Goal: Task Accomplishment & Management: Manage account settings

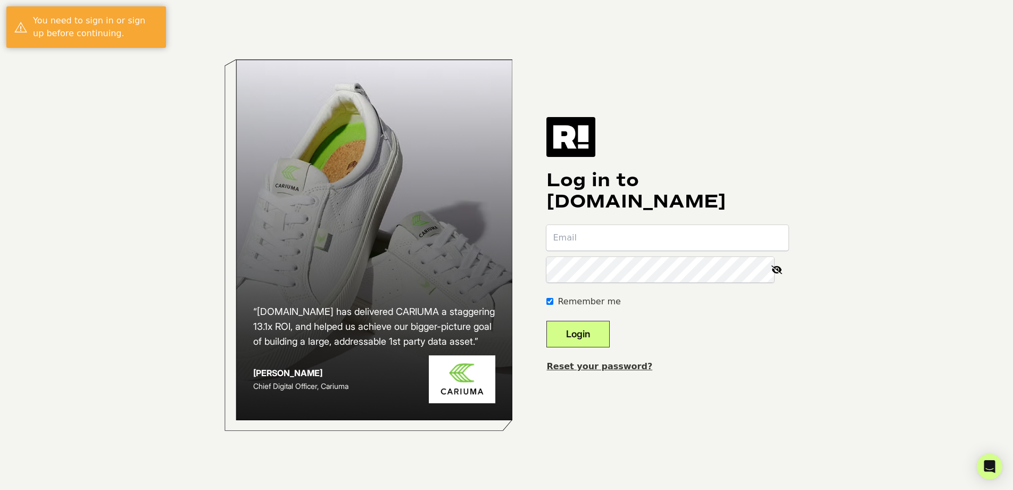
type input "[EMAIL_ADDRESS][DOMAIN_NAME]"
click at [602, 336] on button "Login" at bounding box center [577, 334] width 63 height 27
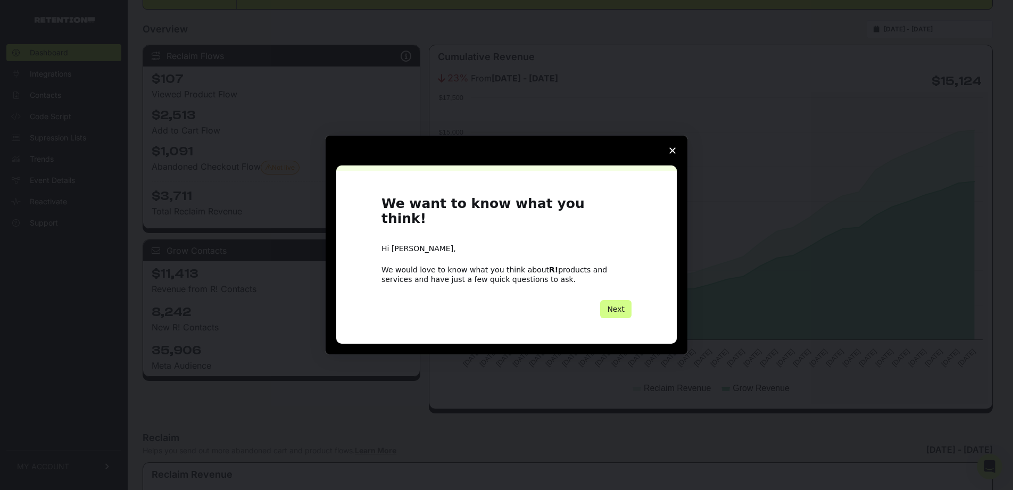
click at [671, 154] on icon "Close survey" at bounding box center [672, 150] width 6 height 6
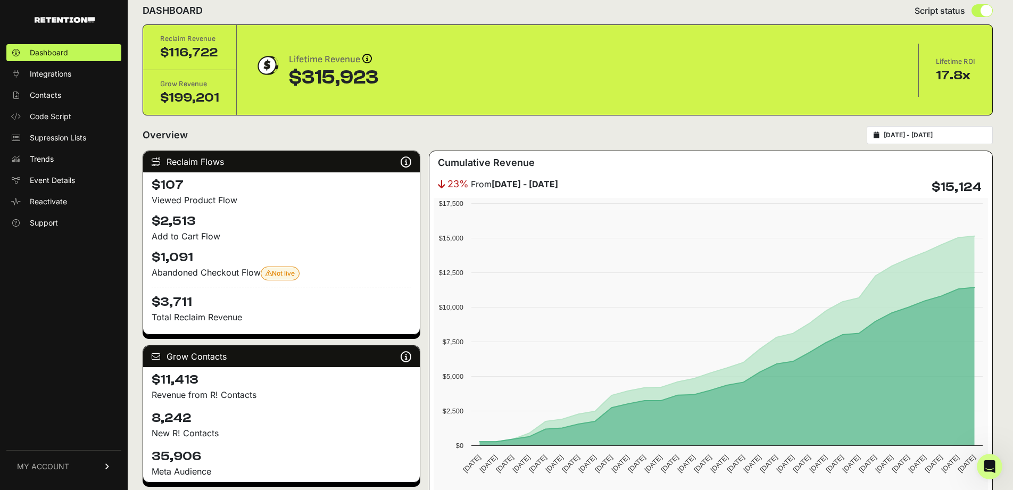
scroll to position [14, 0]
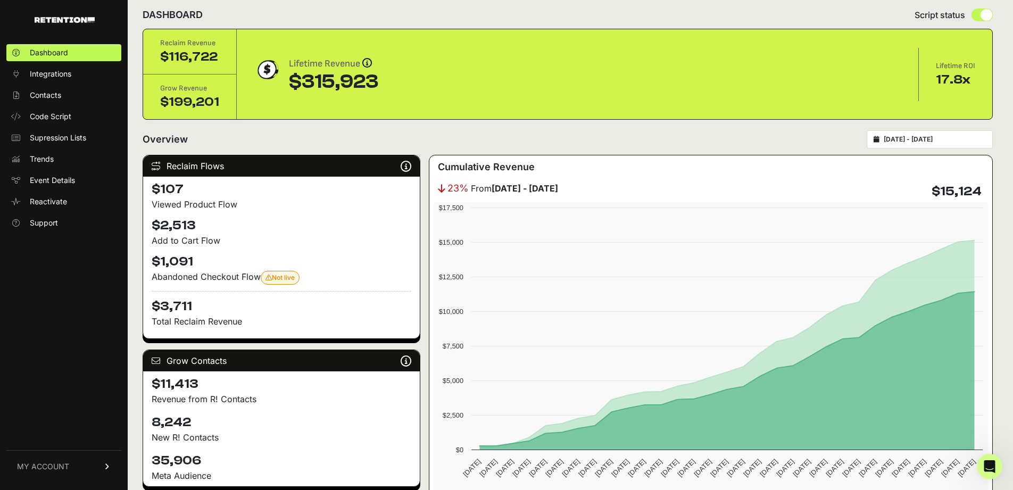
click at [939, 144] on div "2025-09-08 - 2025-10-08" at bounding box center [930, 139] width 126 height 18
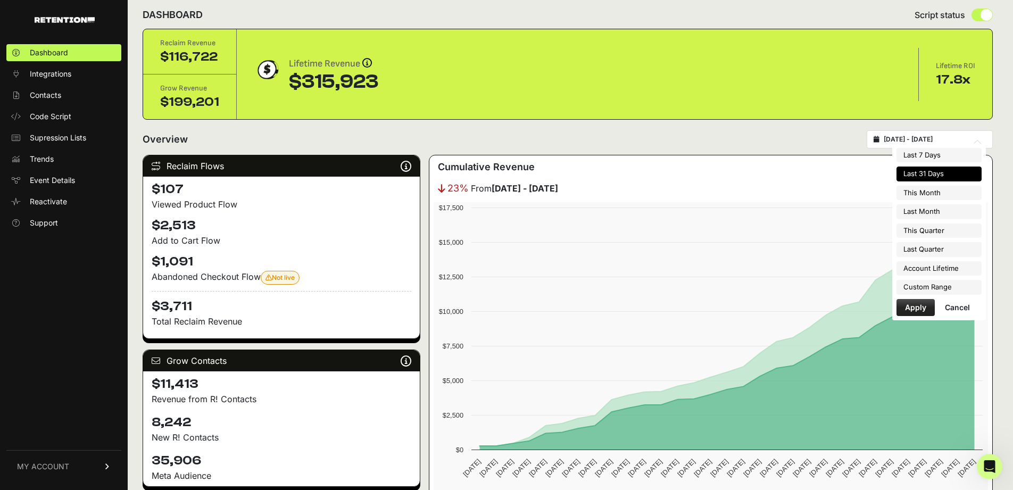
click at [896, 137] on input "2025-09-08 - 2025-10-08" at bounding box center [935, 139] width 102 height 9
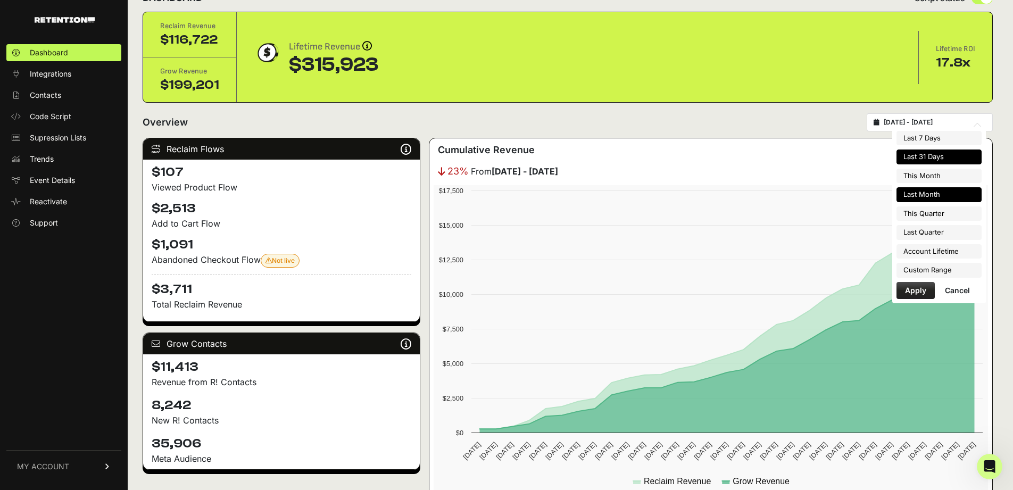
click at [953, 189] on li "Last Month" at bounding box center [938, 194] width 85 height 15
type input "2025-09-01 - 2025-09-30"
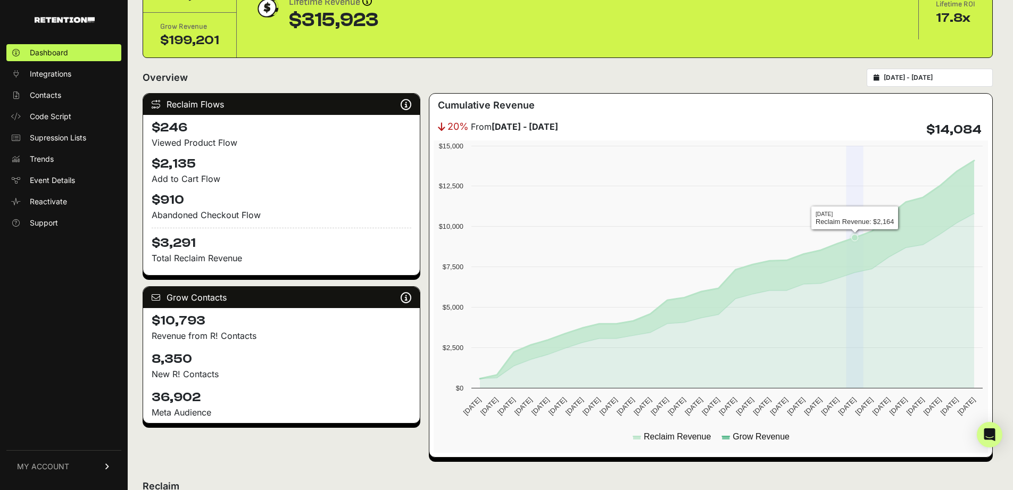
scroll to position [81, 0]
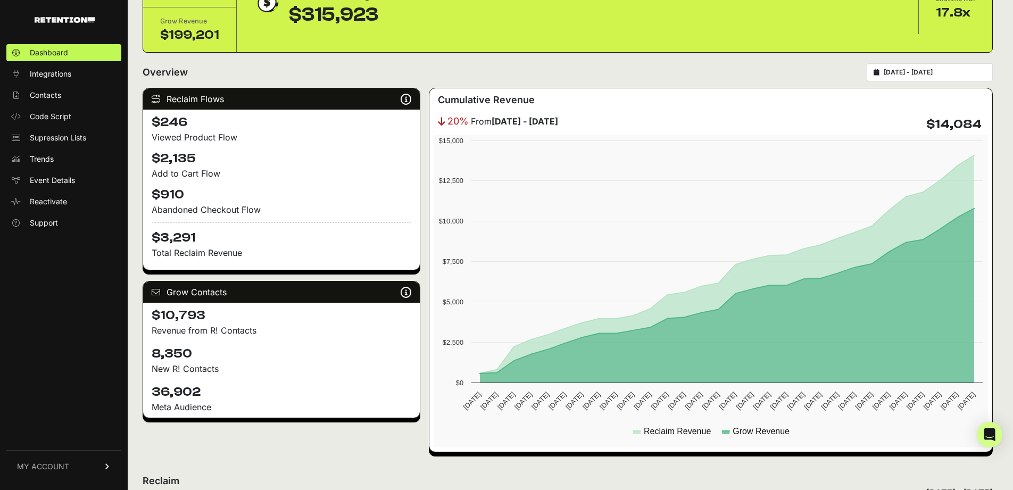
click at [44, 454] on link "MY ACCOUNT" at bounding box center [63, 466] width 115 height 32
click at [49, 428] on span "Billing" at bounding box center [40, 431] width 20 height 11
